Goal: Find specific page/section: Find specific page/section

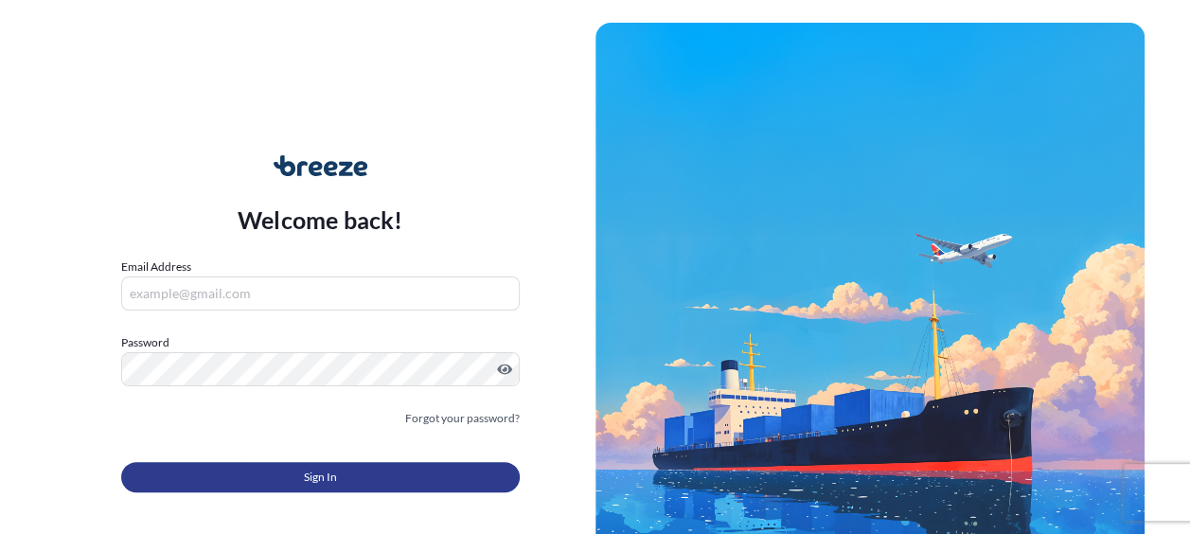
type input "[PERSON_NAME][EMAIL_ADDRESS][PERSON_NAME][DOMAIN_NAME]"
click at [353, 484] on button "Sign In" at bounding box center [320, 477] width 398 height 30
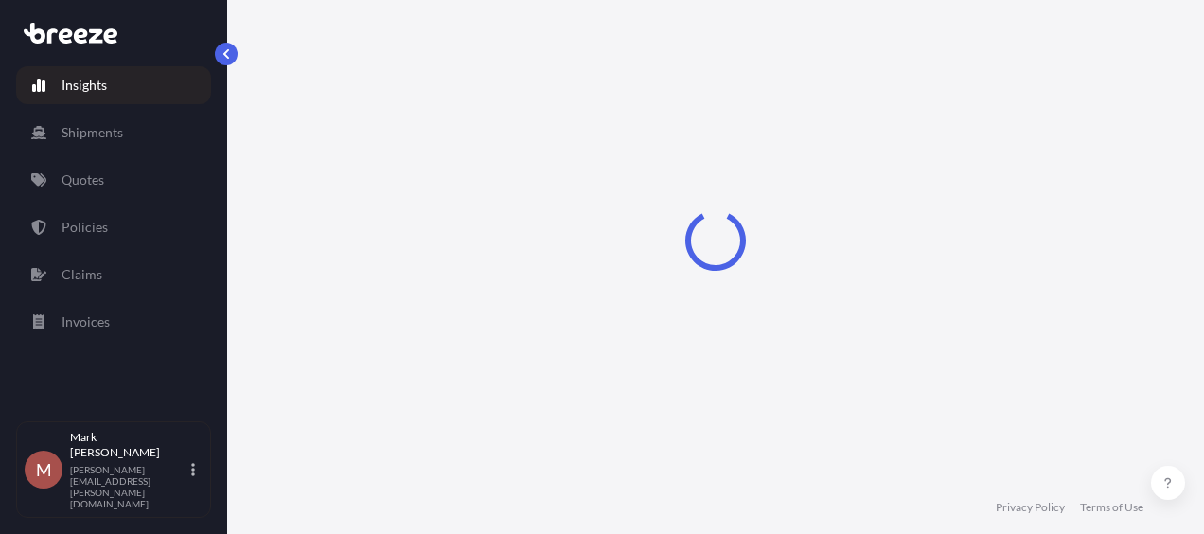
select select "2025"
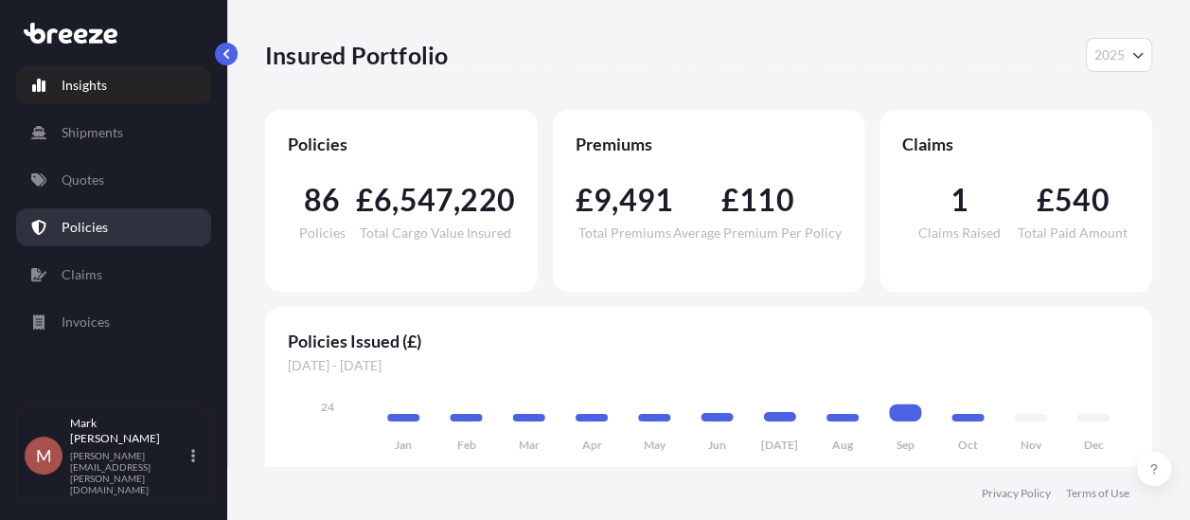
click at [97, 239] on link "Policies" at bounding box center [113, 227] width 195 height 38
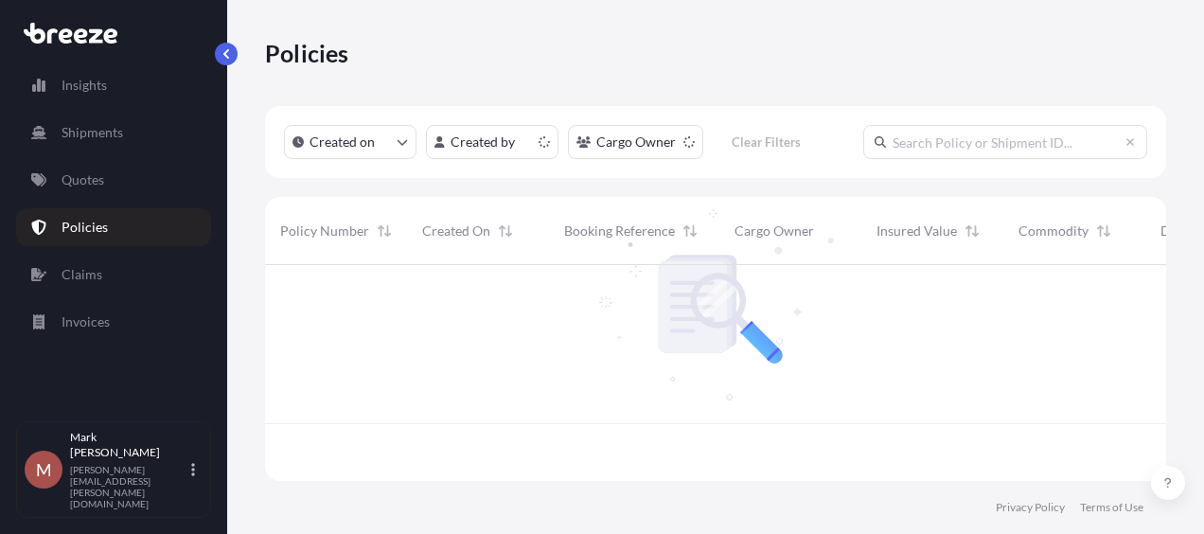
scroll to position [212, 886]
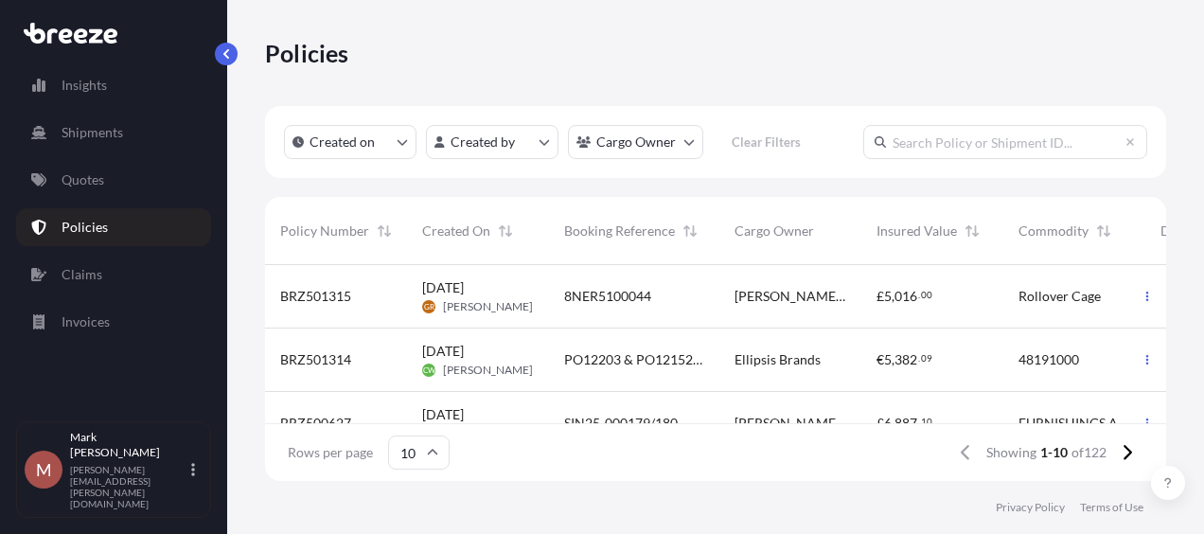
click at [971, 145] on input "text" at bounding box center [1005, 142] width 284 height 34
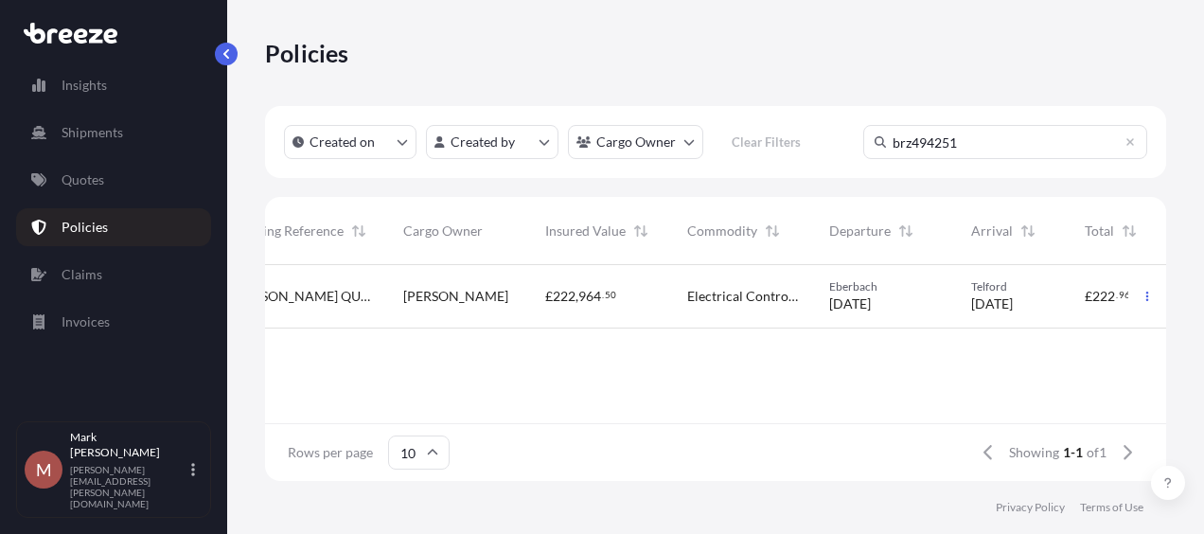
scroll to position [0, 386]
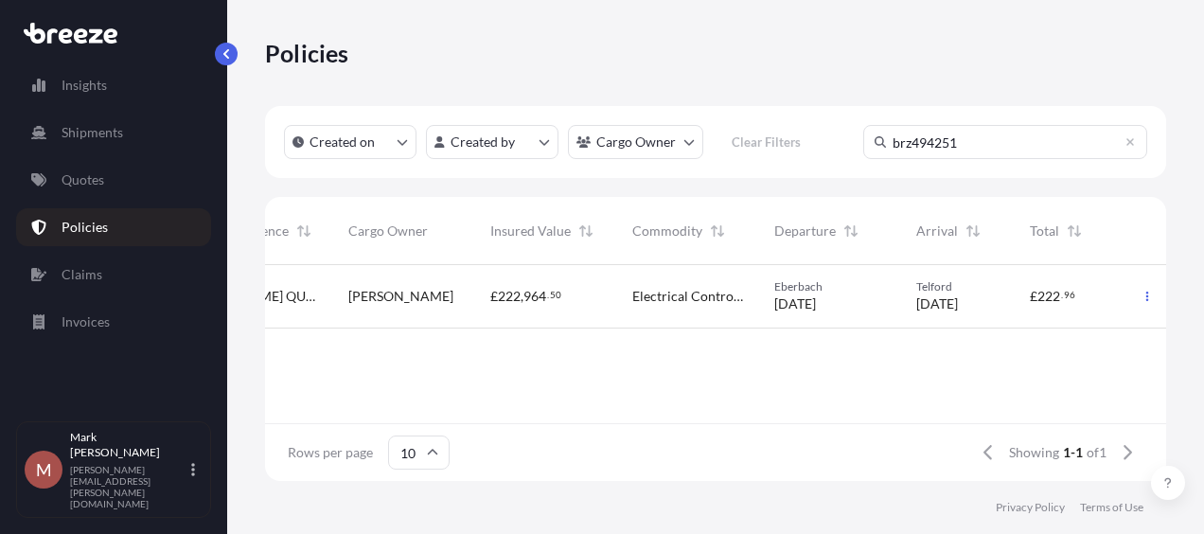
click at [985, 138] on input "brz494251" at bounding box center [1005, 142] width 284 height 34
type input "brz494821"
